Goal: Transaction & Acquisition: Purchase product/service

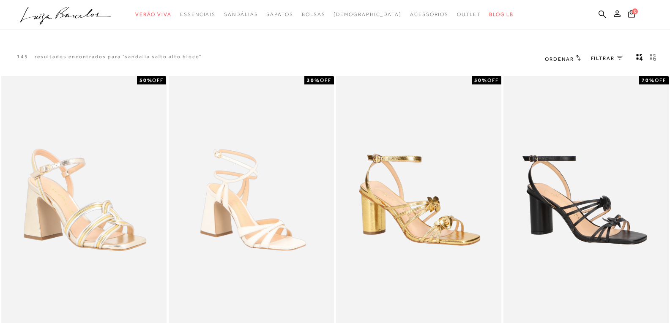
click at [601, 59] on span "FILTRAR" at bounding box center [603, 58] width 24 height 7
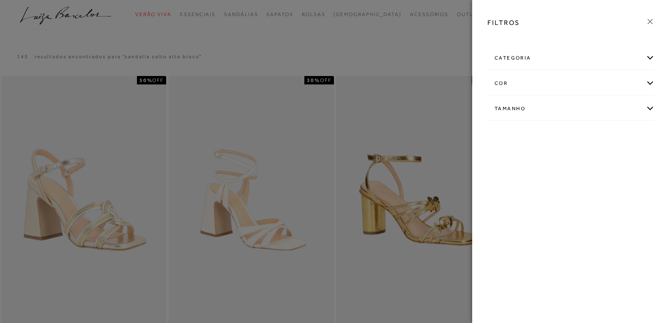
click at [507, 111] on div "Tamanho" at bounding box center [571, 109] width 167 height 22
click at [502, 134] on span "33" at bounding box center [501, 136] width 12 height 6
click at [501, 134] on input "33" at bounding box center [497, 137] width 8 height 8
checkbox input "true"
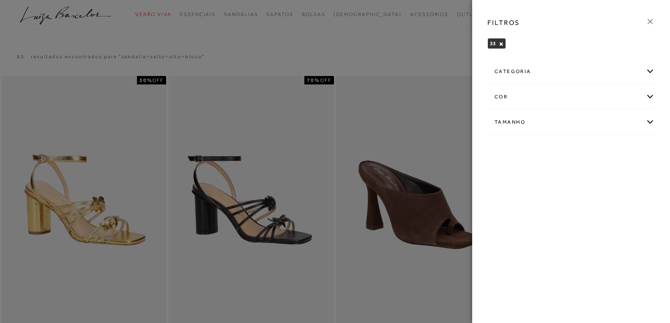
click at [647, 21] on icon at bounding box center [649, 21] width 9 height 9
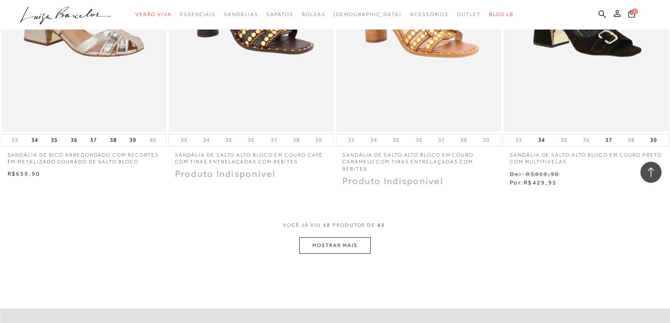
scroll to position [845, 0]
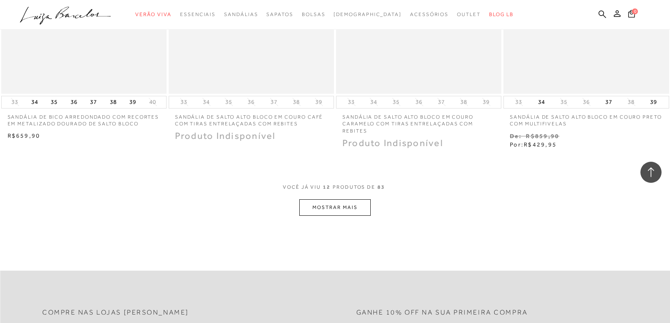
click at [337, 210] on button "MOSTRAR MAIS" at bounding box center [334, 207] width 71 height 16
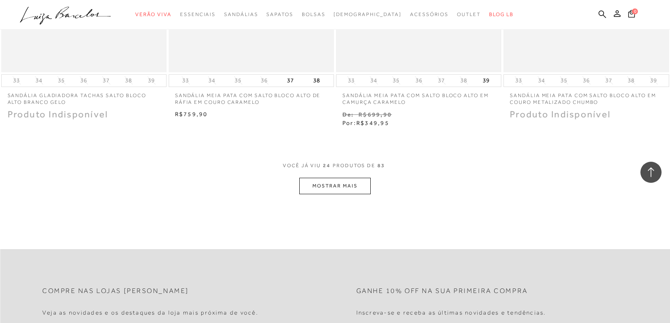
scroll to position [1817, 0]
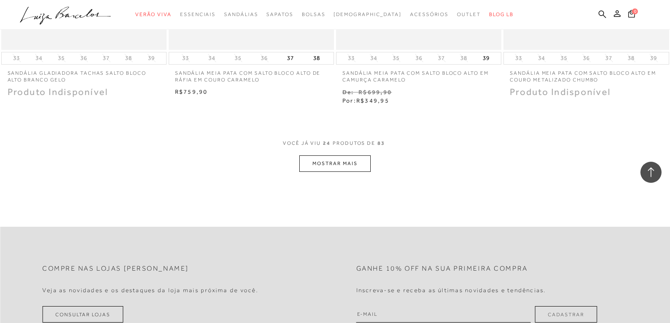
click at [321, 164] on button "MOSTRAR MAIS" at bounding box center [334, 164] width 71 height 16
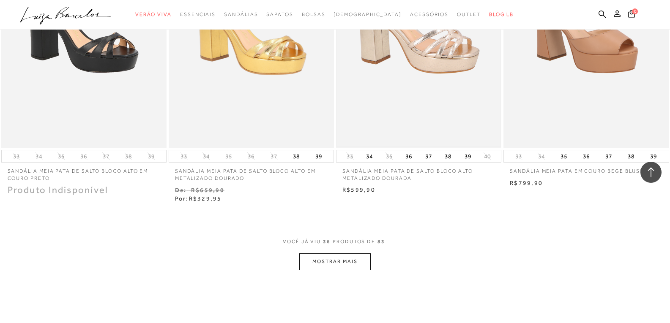
scroll to position [2663, 0]
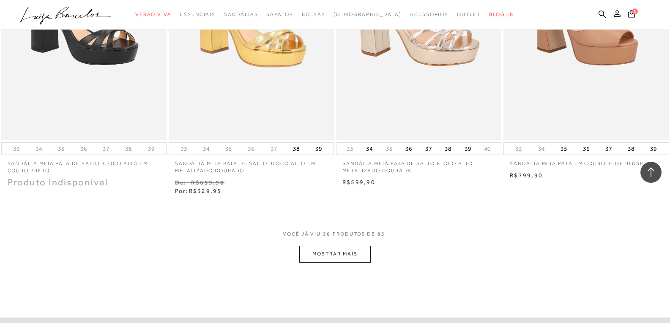
click at [330, 251] on button "MOSTRAR MAIS" at bounding box center [334, 254] width 71 height 16
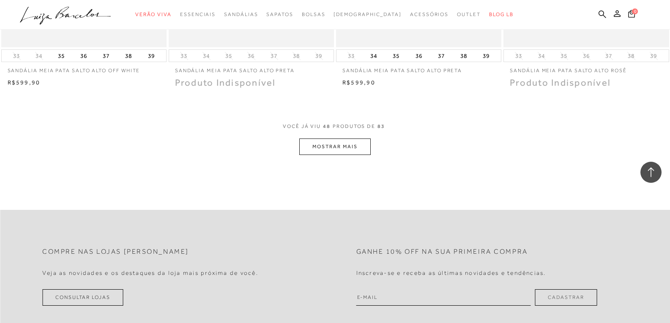
scroll to position [3677, 0]
click at [319, 144] on button "MOSTRAR MAIS" at bounding box center [334, 146] width 71 height 16
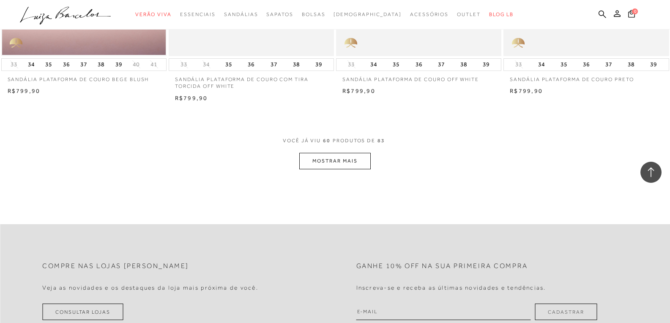
scroll to position [4607, 0]
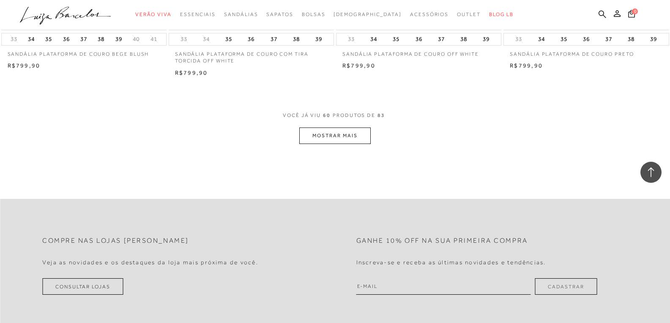
click at [338, 131] on button "MOSTRAR MAIS" at bounding box center [334, 136] width 71 height 16
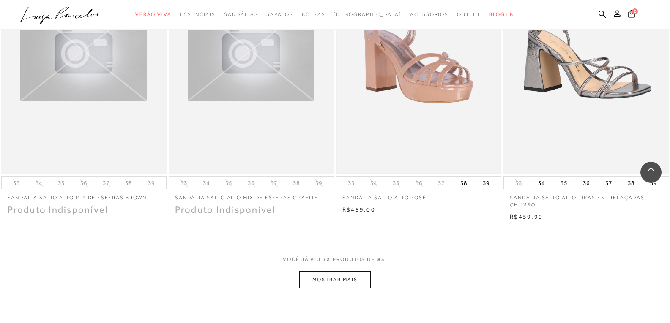
scroll to position [5410, 0]
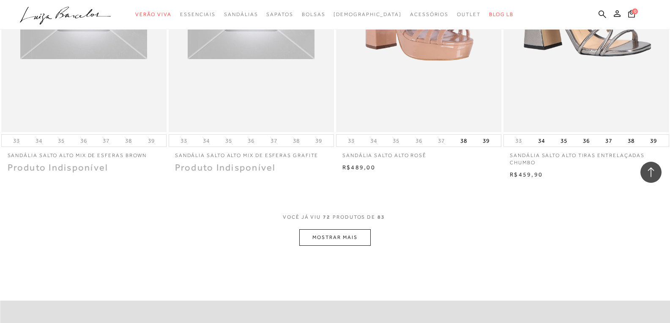
click at [327, 240] on button "MOSTRAR MAIS" at bounding box center [334, 237] width 71 height 16
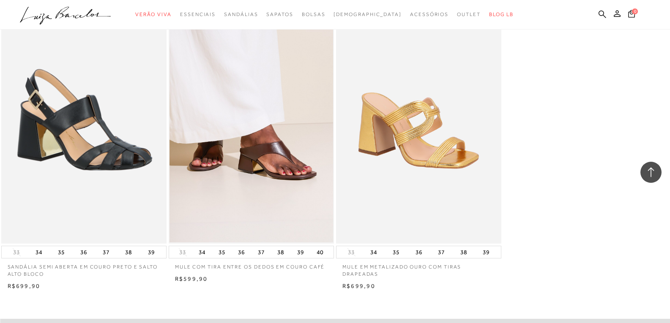
scroll to position [6297, 0]
